Goal: Task Accomplishment & Management: Use online tool/utility

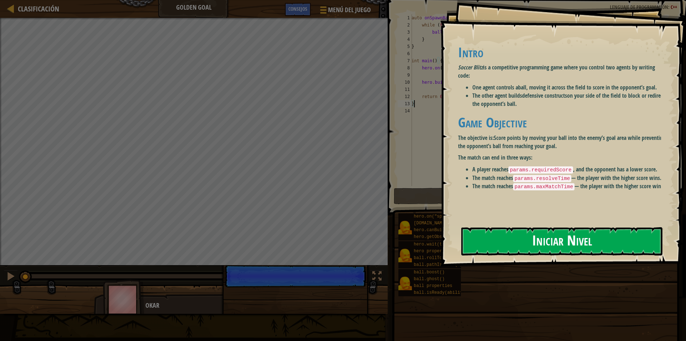
click at [518, 241] on button "Iniciar Nivel" at bounding box center [561, 241] width 201 height 28
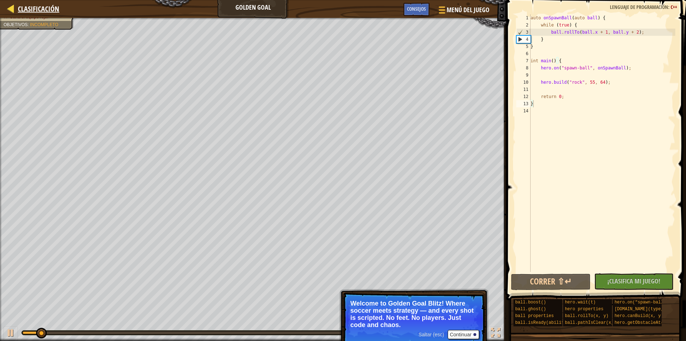
drag, startPoint x: 0, startPoint y: 3, endPoint x: 20, endPoint y: 14, distance: 23.4
click at [14, 10] on div "Clasificación Golden Goal Menú del Juego Hecho Consejos" at bounding box center [253, 9] width 506 height 18
click at [10, 7] on div at bounding box center [10, 8] width 9 height 9
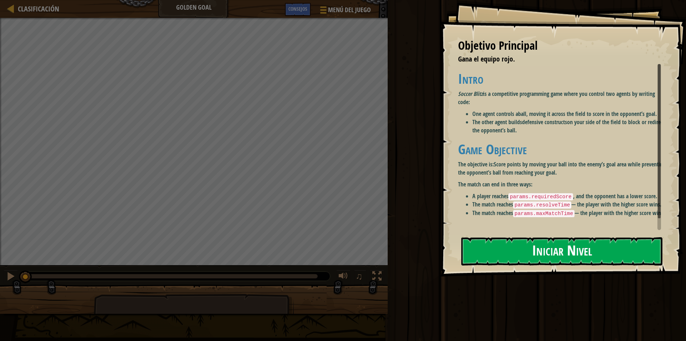
click at [556, 243] on button "Iniciar Nivel" at bounding box center [561, 251] width 201 height 28
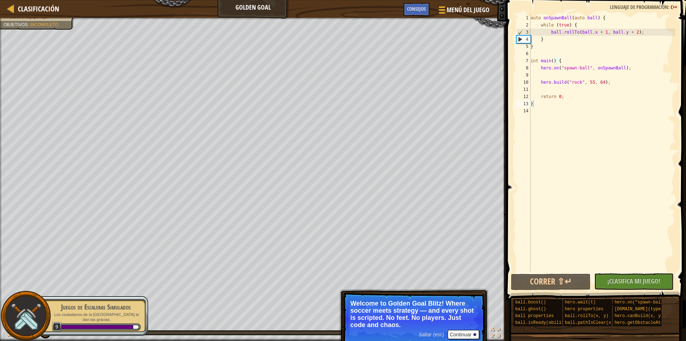
click at [257, 8] on div "Clasificación Golden Goal Menú del Juego Hecho Consejos" at bounding box center [253, 9] width 506 height 18
click at [33, 26] on div "Gana el equipo rojo. Objetivos : Incompleto" at bounding box center [33, 25] width 82 height 25
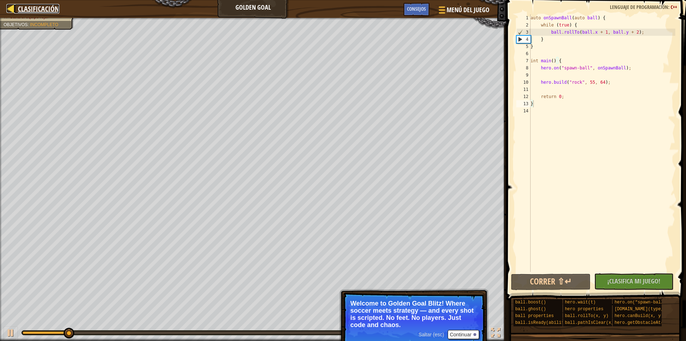
click at [11, 12] on div at bounding box center [10, 8] width 9 height 9
